Goal: Information Seeking & Learning: Learn about a topic

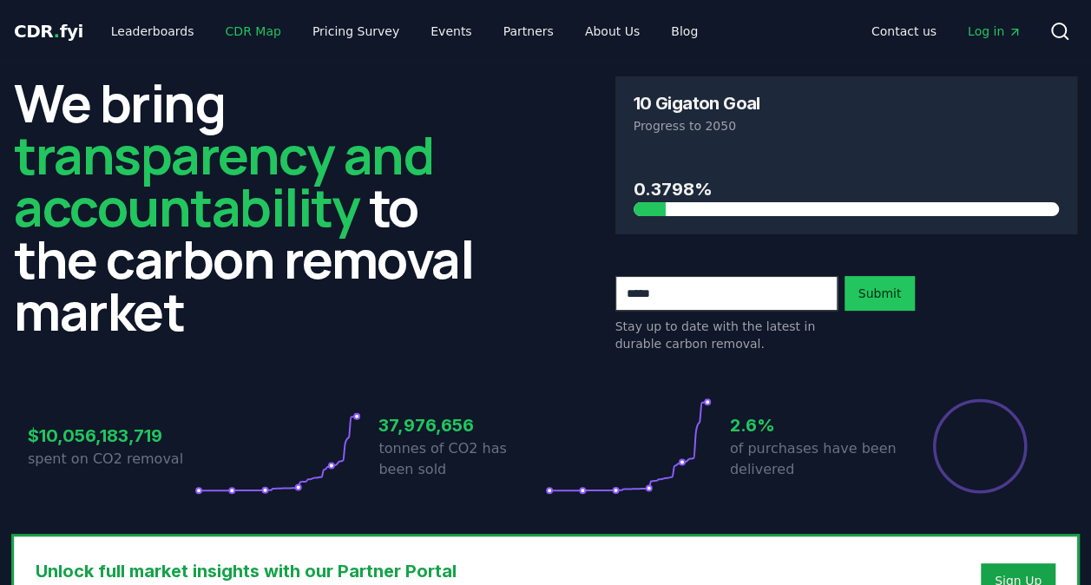
click at [229, 29] on link "CDR Map" at bounding box center [253, 31] width 83 height 31
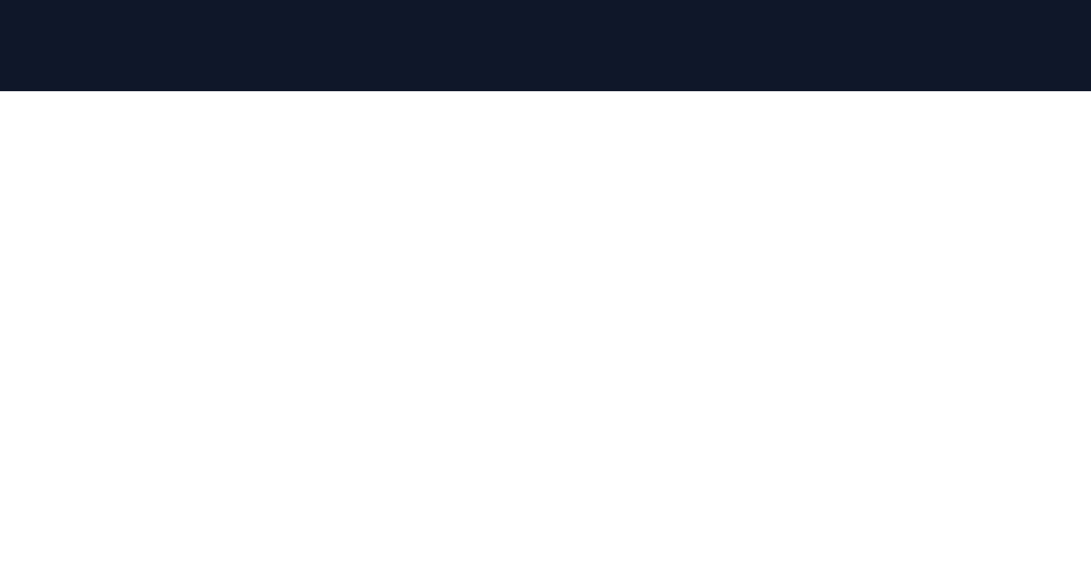
scroll to position [180, 0]
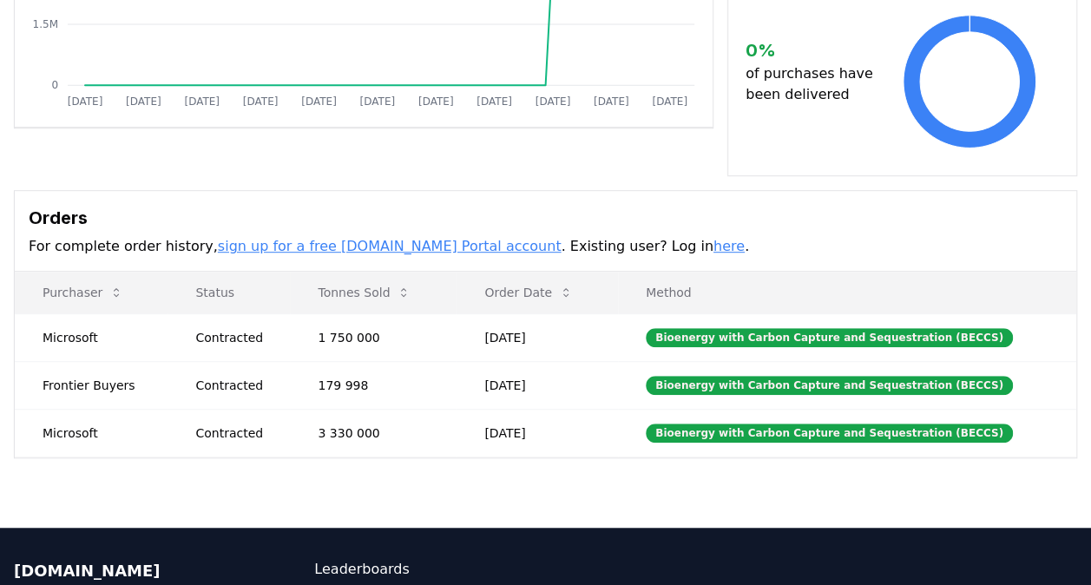
scroll to position [373, 0]
